Goal: Task Accomplishment & Management: Use online tool/utility

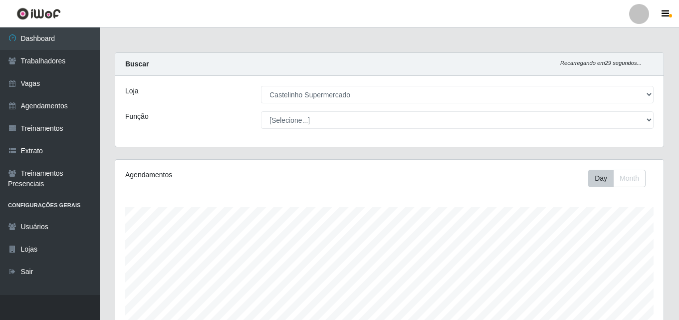
select select "377"
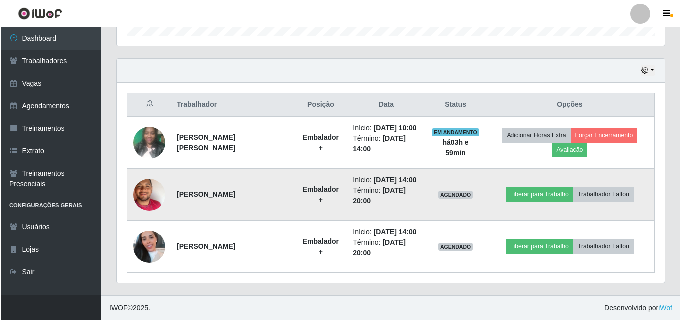
scroll to position [207, 548]
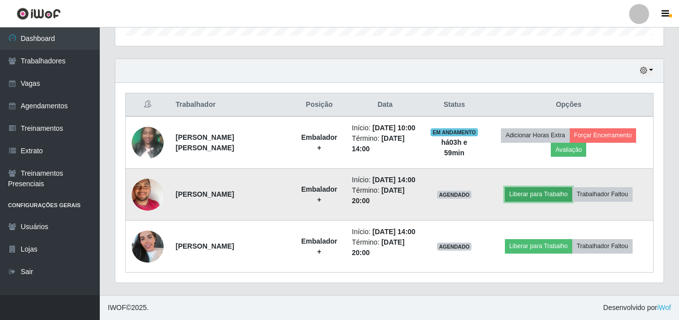
click at [527, 195] on button "Liberar para Trabalho" at bounding box center [538, 194] width 67 height 14
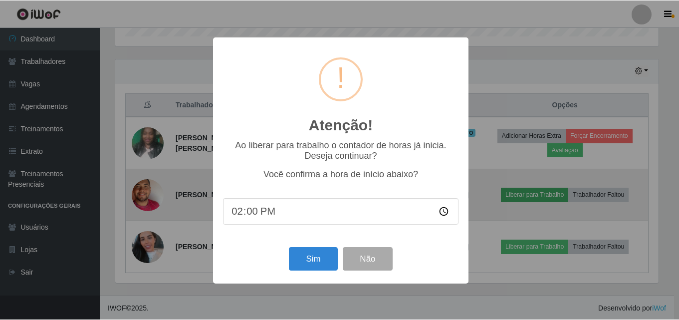
scroll to position [207, 543]
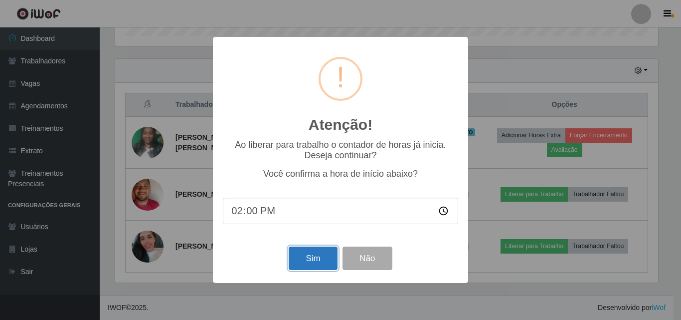
click at [318, 252] on button "Sim" at bounding box center [313, 257] width 48 height 23
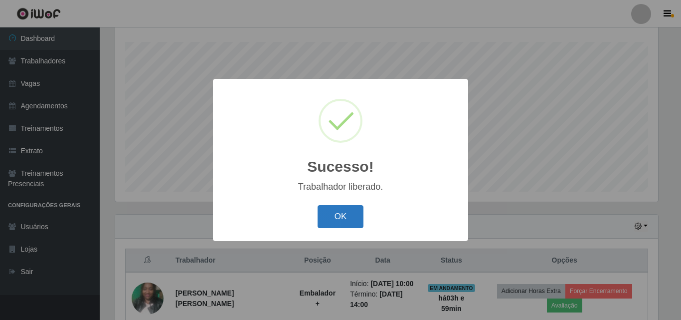
click at [347, 220] on button "OK" at bounding box center [341, 216] width 46 height 23
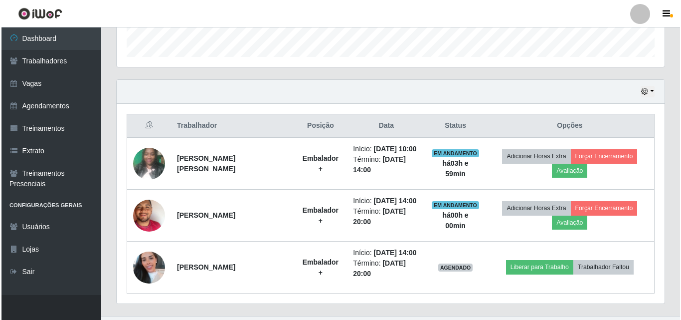
scroll to position [321, 0]
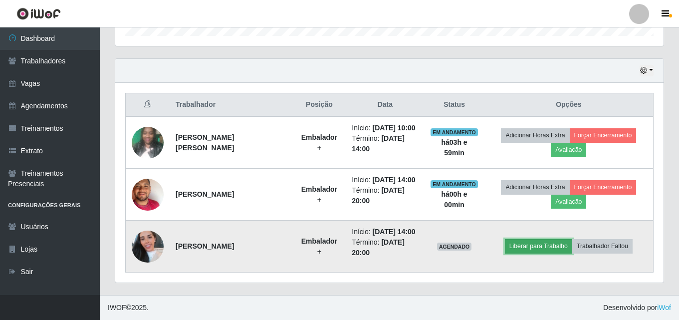
click at [548, 248] on button "Liberar para Trabalho" at bounding box center [538, 246] width 67 height 14
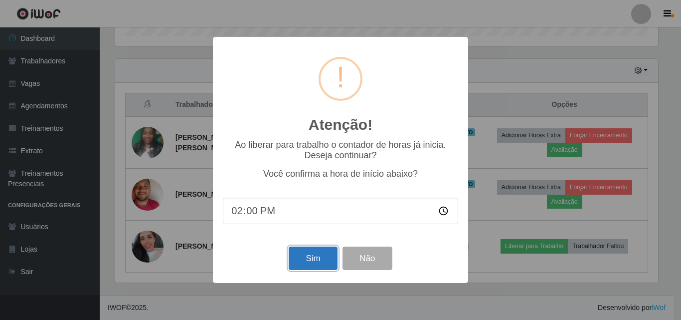
click at [310, 257] on button "Sim" at bounding box center [313, 257] width 48 height 23
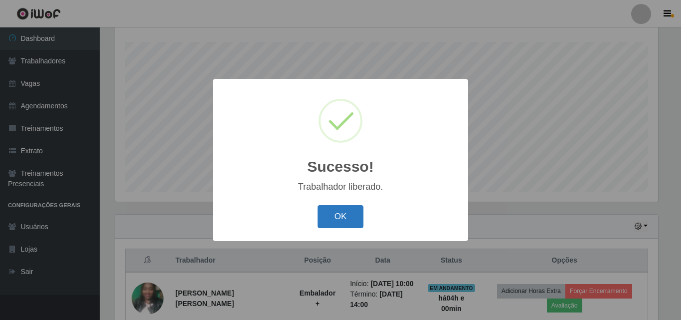
click at [333, 214] on button "OK" at bounding box center [341, 216] width 46 height 23
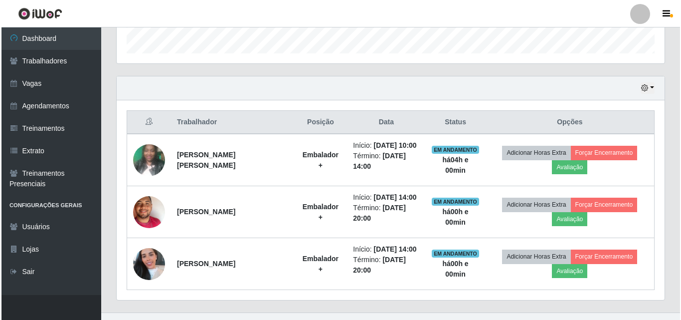
scroll to position [321, 0]
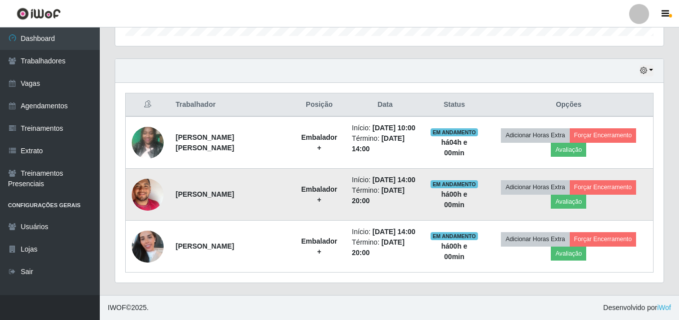
click at [137, 196] on img at bounding box center [148, 194] width 32 height 57
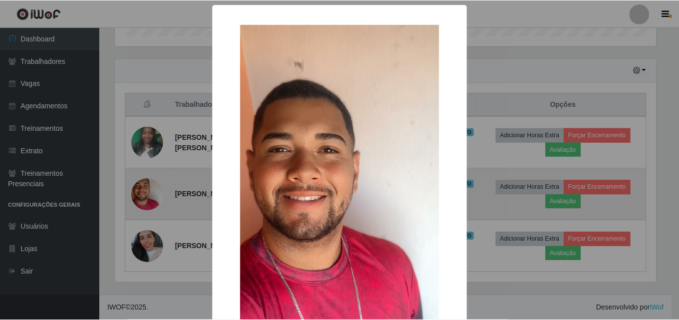
scroll to position [207, 543]
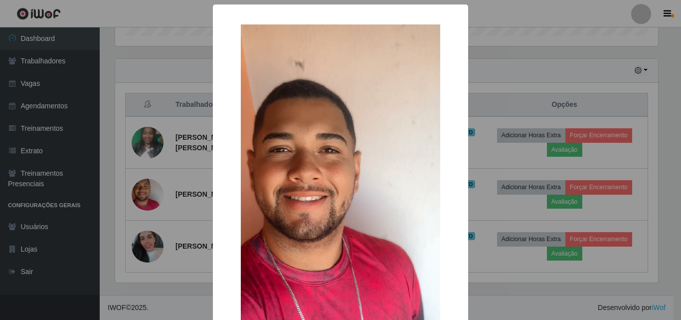
click at [482, 59] on div "× OK Cancel" at bounding box center [340, 160] width 681 height 320
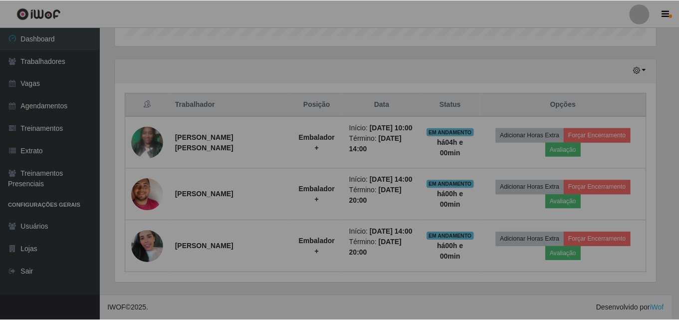
scroll to position [207, 548]
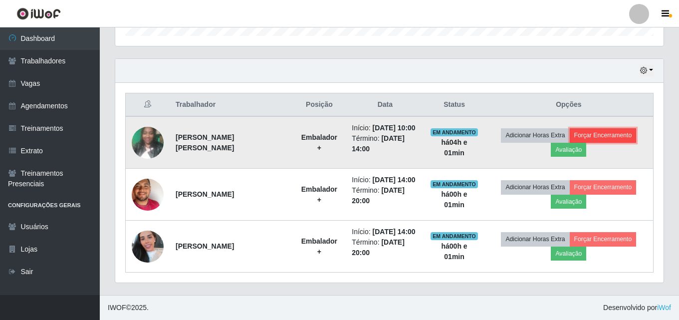
click at [601, 135] on button "Forçar Encerramento" at bounding box center [602, 135] width 67 height 14
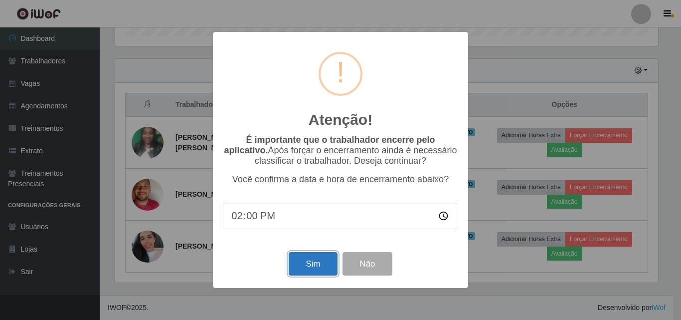
click at [316, 267] on button "Sim" at bounding box center [313, 263] width 48 height 23
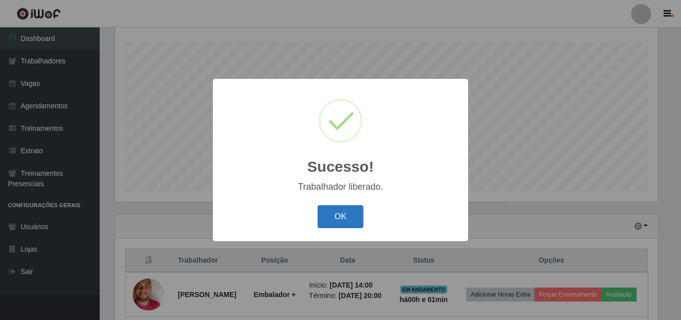
click at [343, 218] on button "OK" at bounding box center [341, 216] width 46 height 23
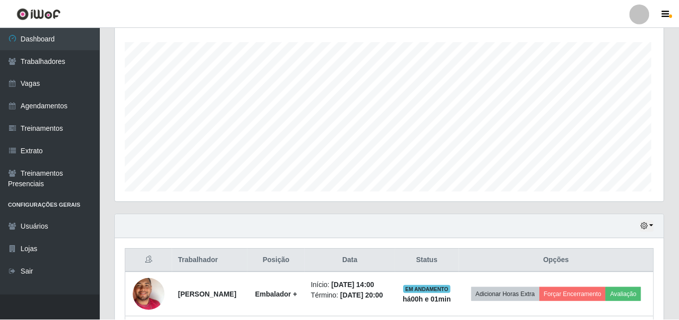
scroll to position [207, 548]
